Goal: Task Accomplishment & Management: Use online tool/utility

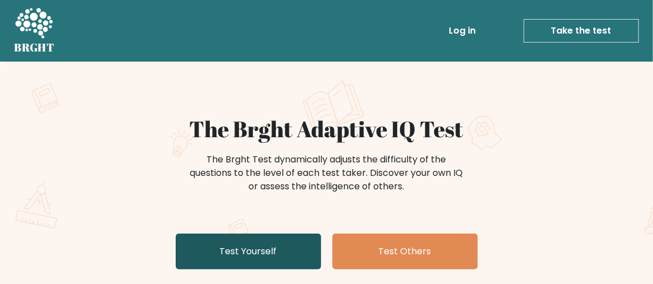
click at [285, 256] on link "Test Yourself" at bounding box center [249, 251] width 146 height 36
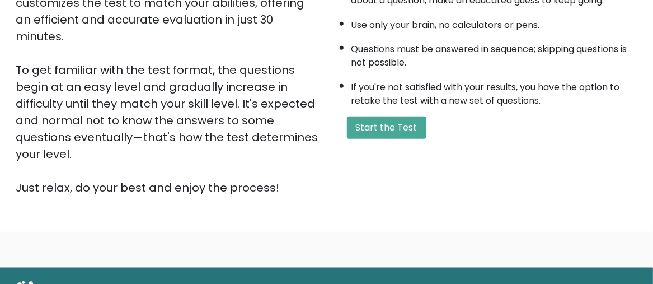
scroll to position [262, 0]
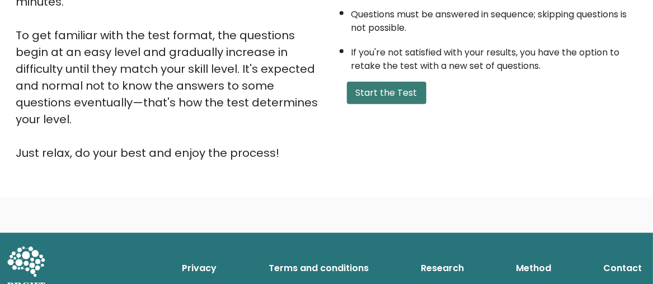
click at [364, 94] on button "Start the Test" at bounding box center [386, 93] width 79 height 22
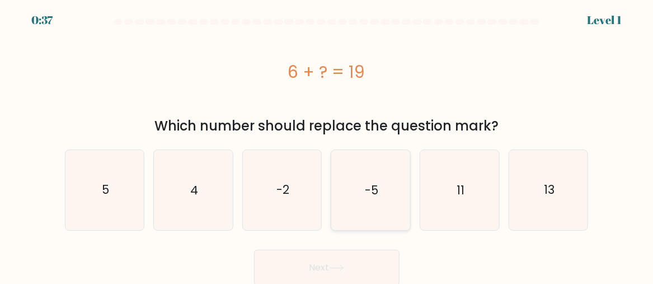
scroll to position [3, 0]
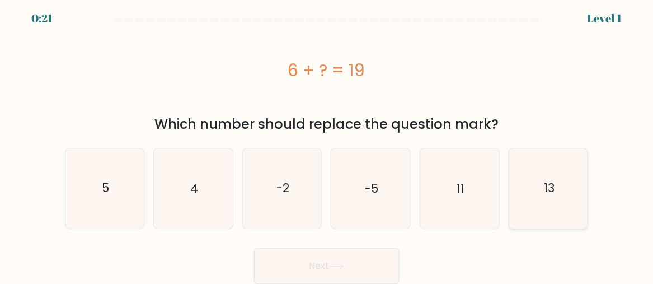
click at [542, 210] on icon "13" at bounding box center [548, 188] width 79 height 79
click at [327, 142] on input "f. 13" at bounding box center [327, 140] width 1 height 3
radio input "true"
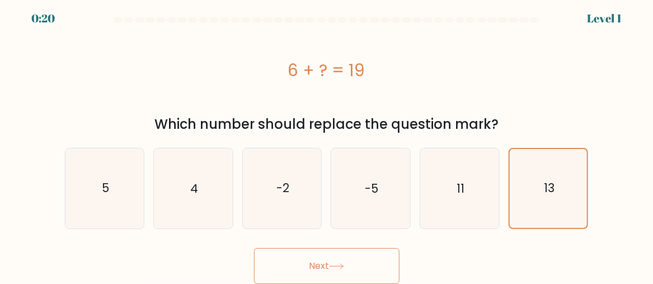
click at [371, 264] on button "Next" at bounding box center [327, 266] width 146 height 36
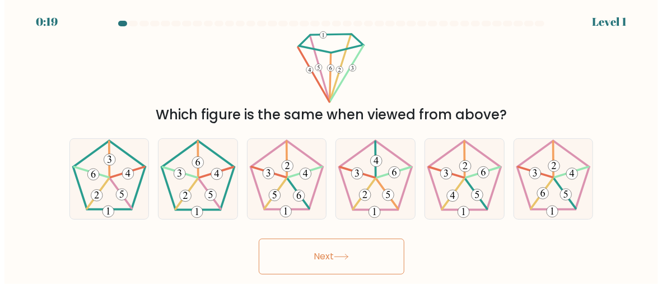
scroll to position [0, 0]
